Goal: Communication & Community: Answer question/provide support

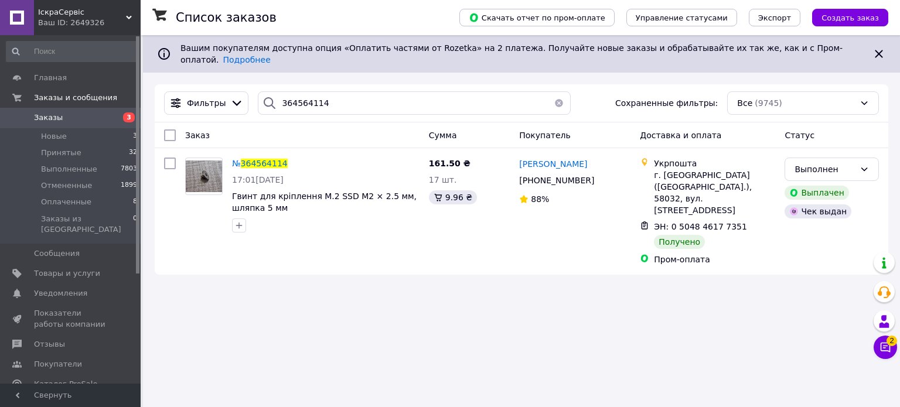
click at [899, 346] on div "Список заказов Скачать отчет по пром-оплате Управление статусами Экспорт Создат…" at bounding box center [521, 203] width 757 height 407
click at [892, 346] on span "2" at bounding box center [891, 341] width 11 height 11
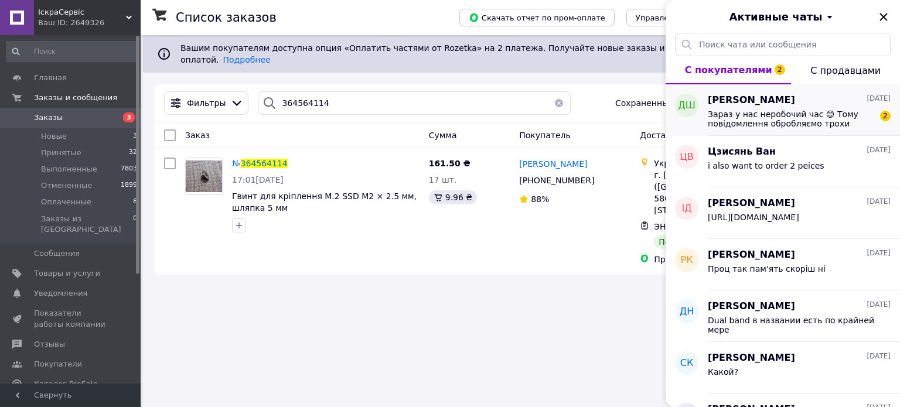
click at [747, 113] on span "Зараз у нас неробочий час 😊 Тому повідомлення обробляємо трохи повільніше. Але …" at bounding box center [791, 119] width 166 height 19
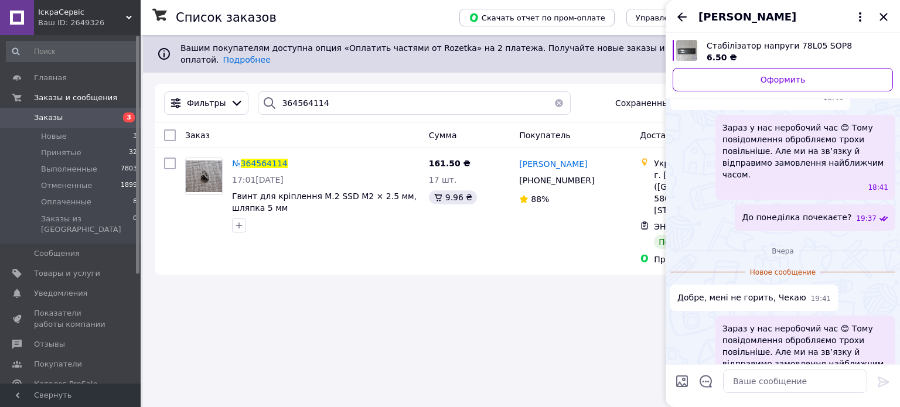
scroll to position [91, 0]
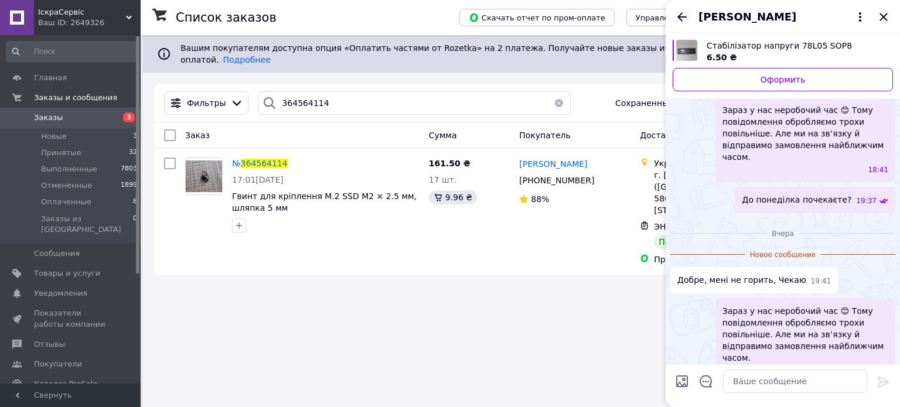
click at [687, 15] on icon "Назад" at bounding box center [682, 17] width 14 height 14
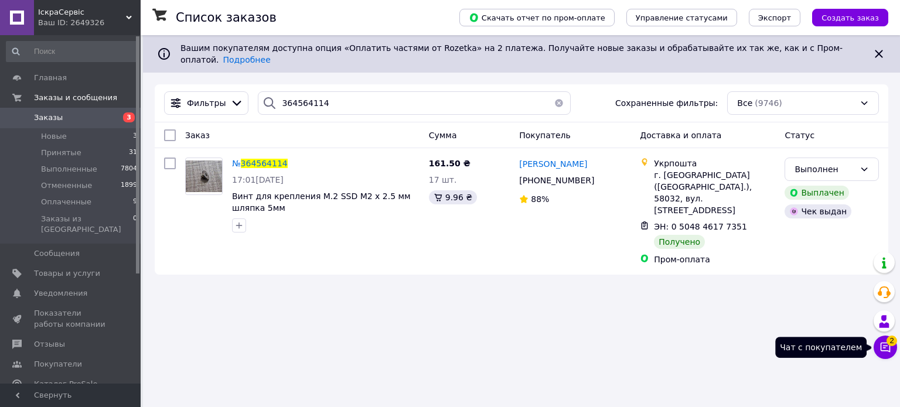
click at [881, 356] on button "Чат с покупателем 2" at bounding box center [884, 347] width 23 height 23
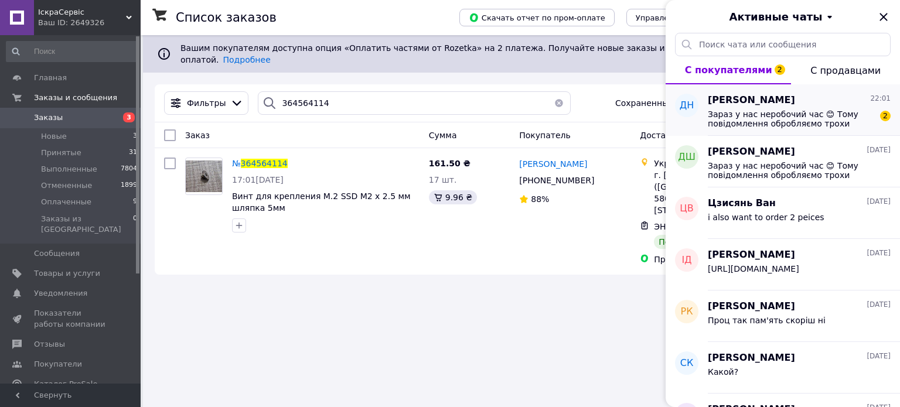
click at [745, 114] on span "Зараз у нас неробочий час 😊 Тому повідомлення обробляємо трохи повільніше. Але …" at bounding box center [791, 119] width 166 height 19
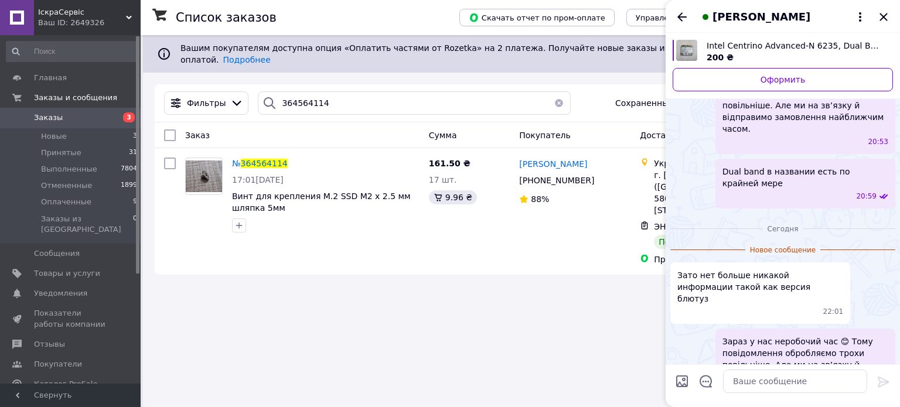
scroll to position [115, 0]
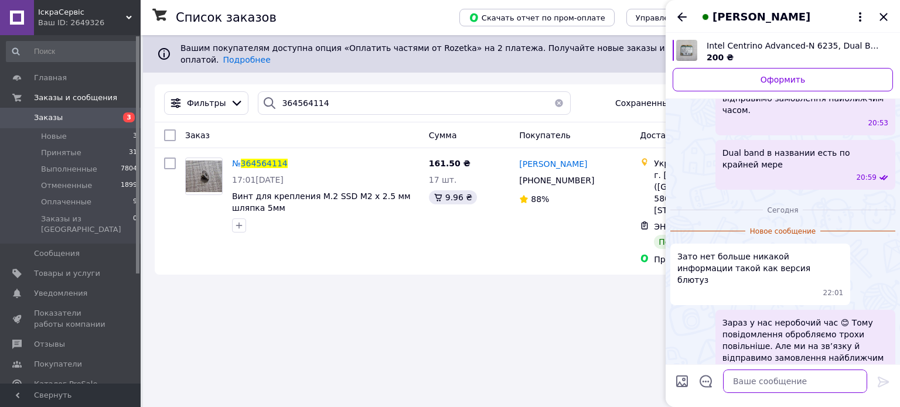
click at [776, 382] on textarea at bounding box center [795, 381] width 144 height 23
click at [797, 47] on span "Intel Centrino Advanced-N 6235, Dual Band 6235ANHMW" at bounding box center [795, 46] width 177 height 12
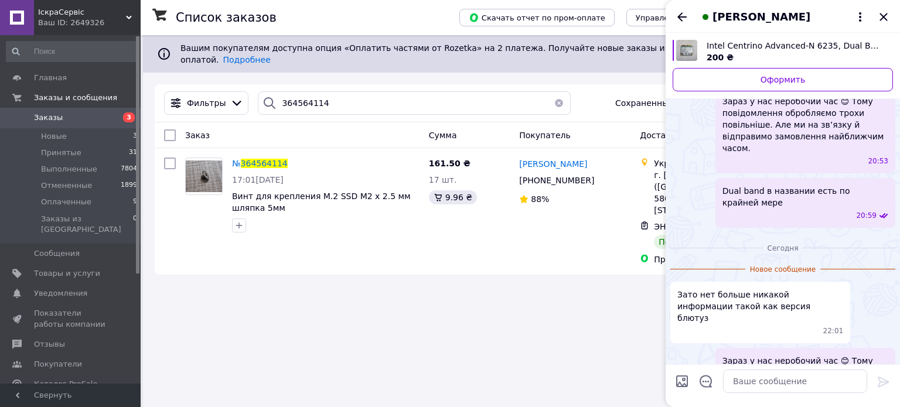
scroll to position [56, 0]
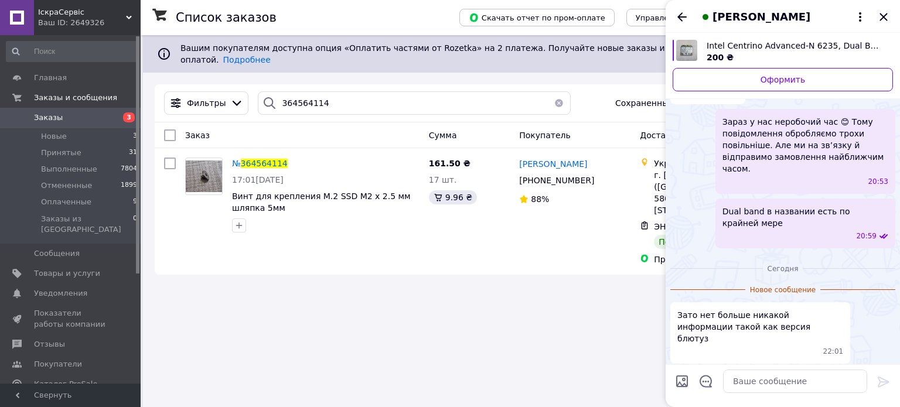
click at [759, 46] on span "Intel Centrino Advanced-N 6235, Dual Band 6235ANHMW" at bounding box center [795, 46] width 177 height 12
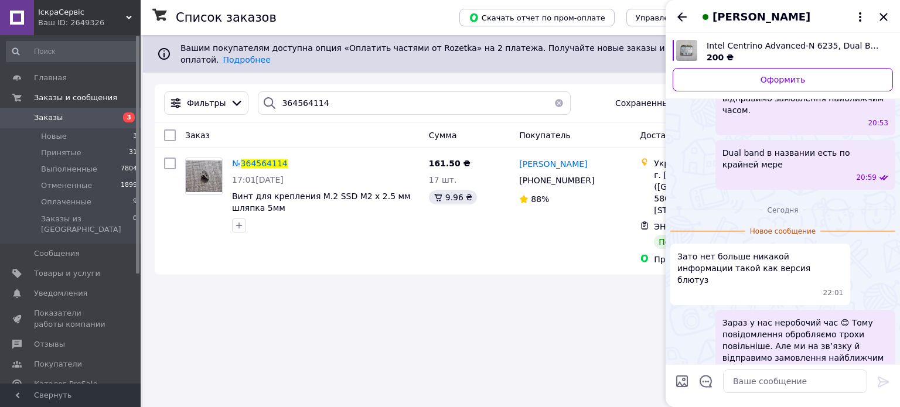
click at [792, 47] on span "Intel Centrino Advanced-N 6235, Dual Band 6235ANHMW" at bounding box center [795, 46] width 177 height 12
click at [778, 43] on span "Intel Centrino Advanced-N 6235, Dual Band 6235ANHMW" at bounding box center [795, 46] width 177 height 12
click at [779, 385] on textarea at bounding box center [795, 381] width 144 height 23
drag, startPoint x: 748, startPoint y: 374, endPoint x: 654, endPoint y: 381, distance: 94.6
click at [654, 381] on body "ІскраСервіс Ваш ID: 2649326 Сайт ІскраСервіс Кабинет покупателя Проверить состо…" at bounding box center [450, 203] width 900 height 407
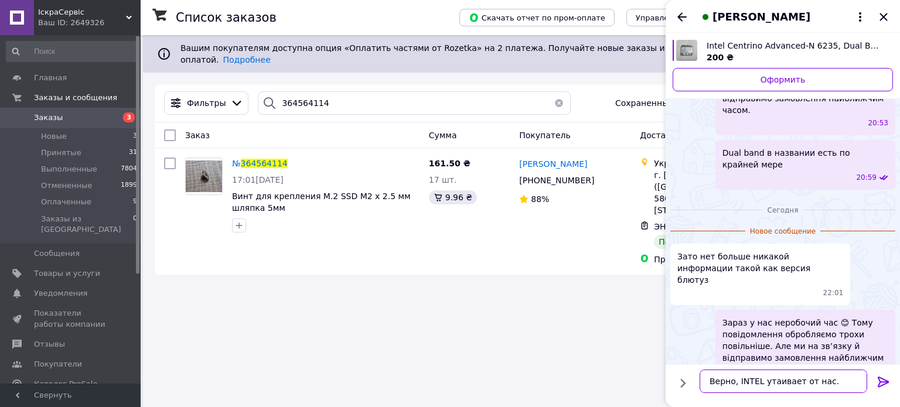
type textarea "Верно, INTEL утаивает от нас."
click at [883, 379] on icon at bounding box center [883, 382] width 11 height 11
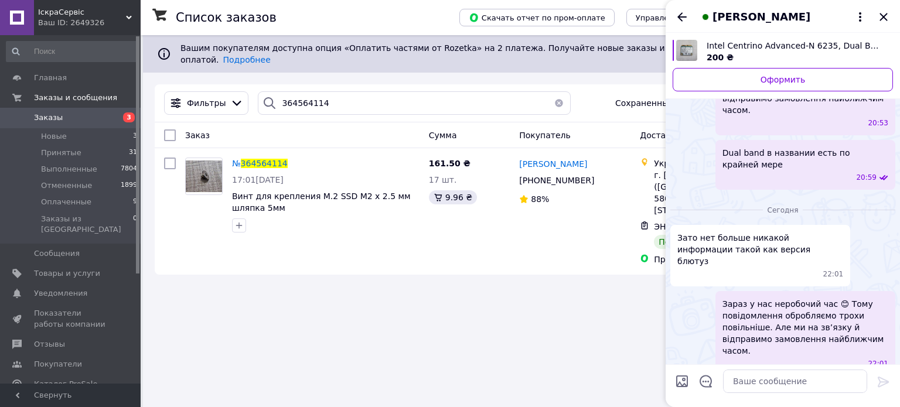
scroll to position [127, 0]
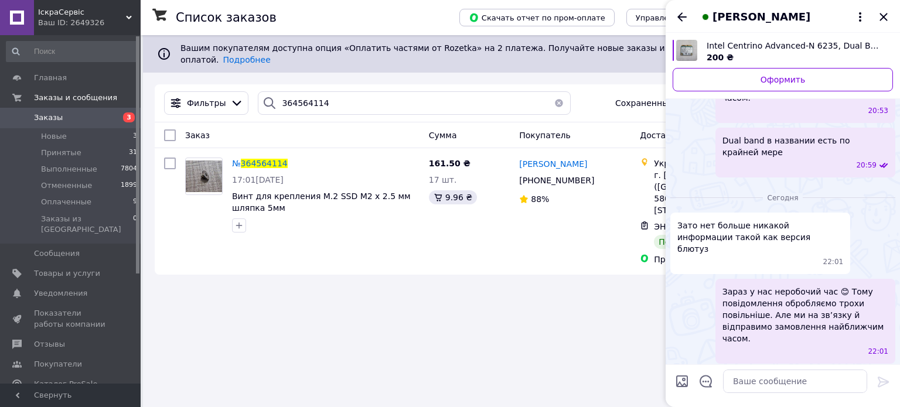
drag, startPoint x: 885, startPoint y: 11, endPoint x: 846, endPoint y: 18, distance: 39.8
click at [885, 11] on icon "Закрыть" at bounding box center [883, 17] width 14 height 14
